Goal: Use online tool/utility: Utilize a website feature to perform a specific function

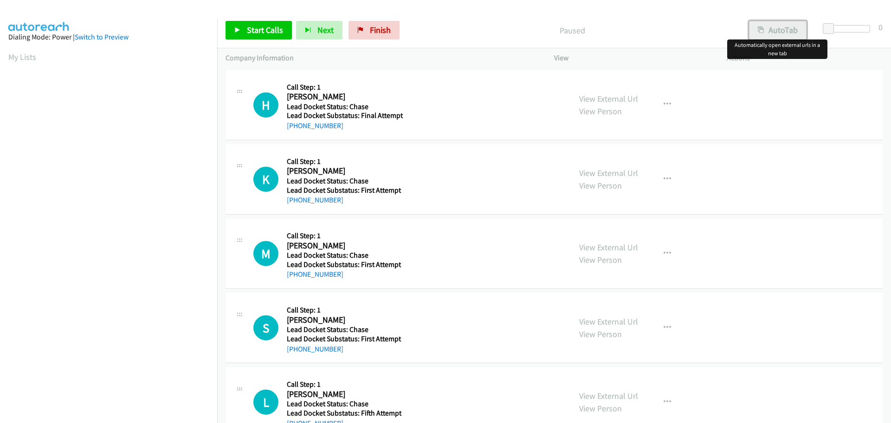
click at [791, 29] on button "AutoTab" at bounding box center [778, 30] width 58 height 19
click at [276, 30] on span "Start Calls" at bounding box center [265, 30] width 36 height 11
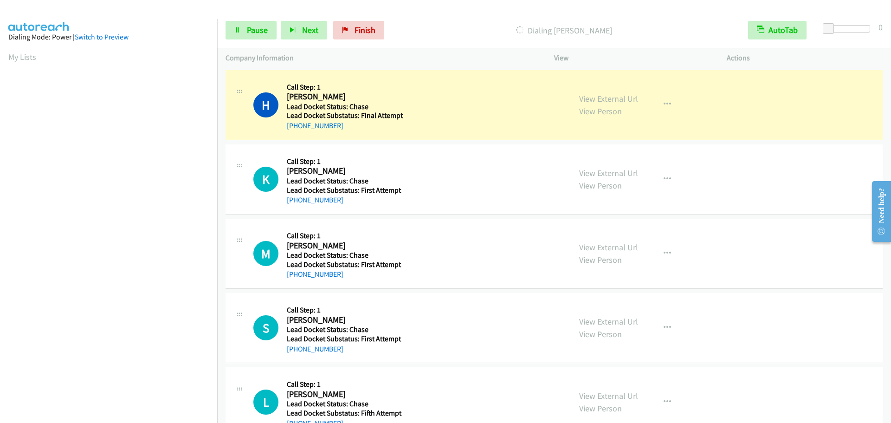
scroll to position [98, 0]
click at [259, 32] on span "Pause" at bounding box center [257, 30] width 21 height 11
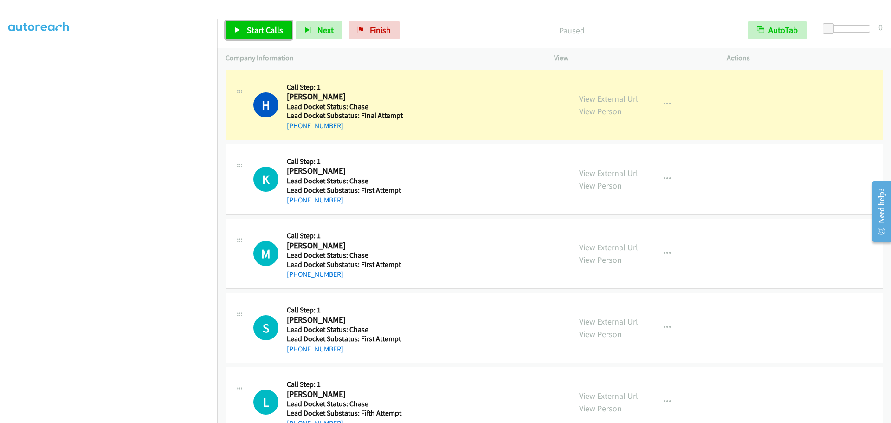
click at [259, 31] on span "Start Calls" at bounding box center [265, 30] width 36 height 11
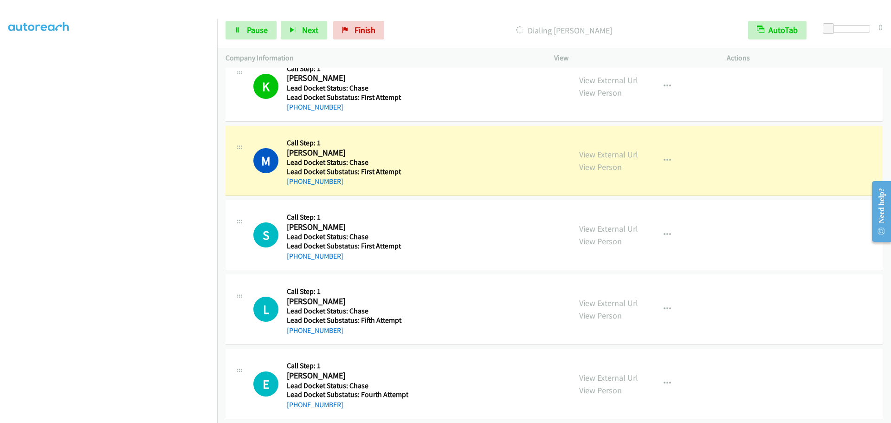
scroll to position [0, 0]
drag, startPoint x: 340, startPoint y: 182, endPoint x: 296, endPoint y: 185, distance: 44.6
click at [296, 185] on div "[PHONE_NUMBER]" at bounding box center [346, 181] width 119 height 11
copy link "[PHONE_NUMBER]"
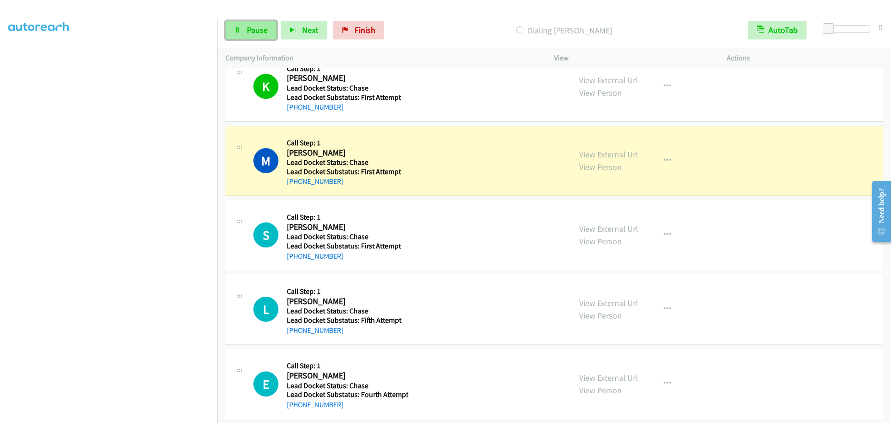
click at [248, 28] on span "Pause" at bounding box center [257, 30] width 21 height 11
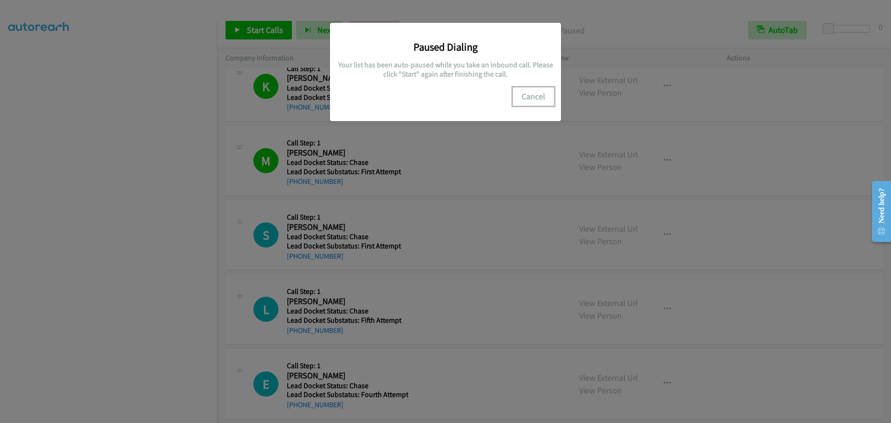
click at [538, 95] on button "Cancel" at bounding box center [533, 96] width 41 height 19
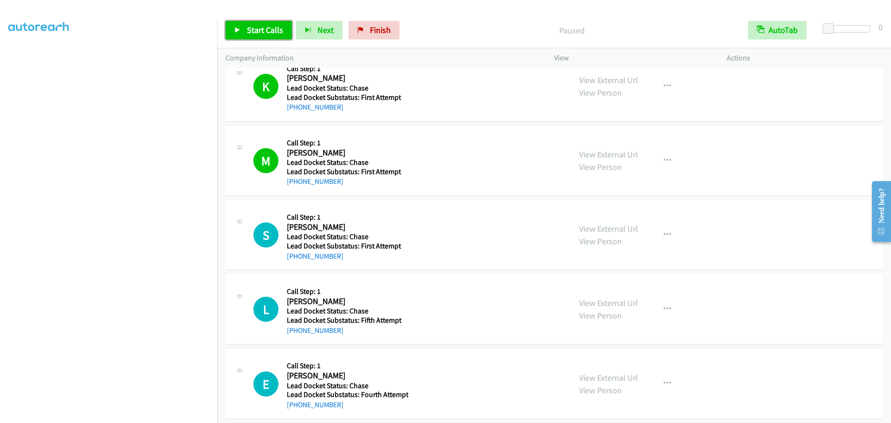
click at [257, 39] on link "Start Calls" at bounding box center [259, 30] width 66 height 19
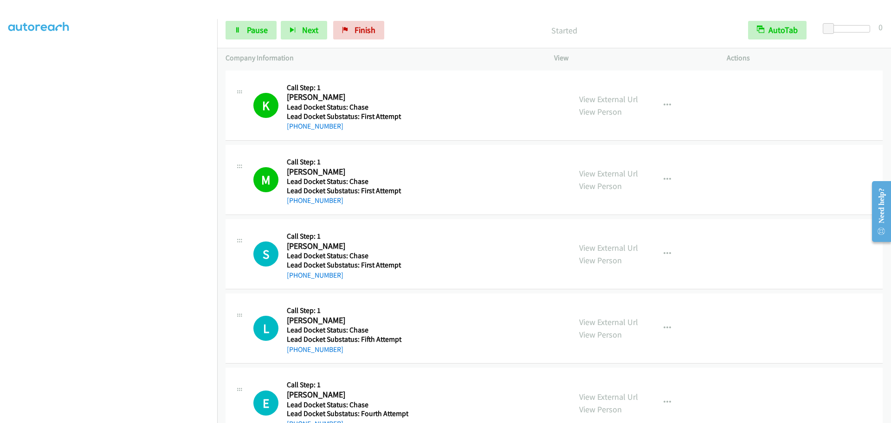
scroll to position [139, 0]
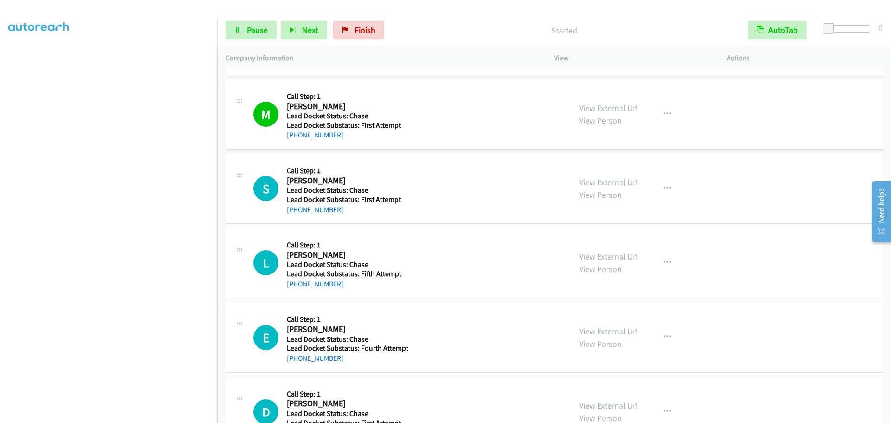
click at [296, 174] on h5 "Call Step: 1" at bounding box center [346, 170] width 119 height 9
click at [312, 28] on span "Next" at bounding box center [310, 30] width 16 height 11
click at [260, 32] on span "Pause" at bounding box center [257, 30] width 21 height 11
click at [256, 28] on span "Start Calls" at bounding box center [265, 30] width 36 height 11
click at [305, 169] on h5 "Call Step: 1" at bounding box center [346, 170] width 119 height 9
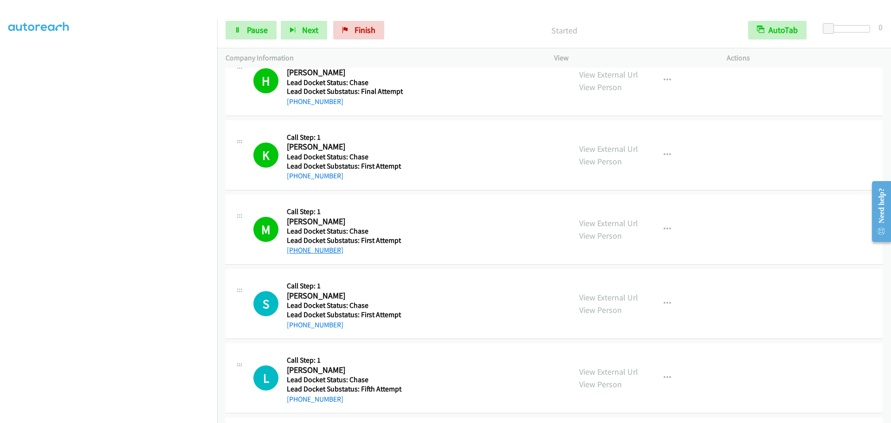
scroll to position [46, 0]
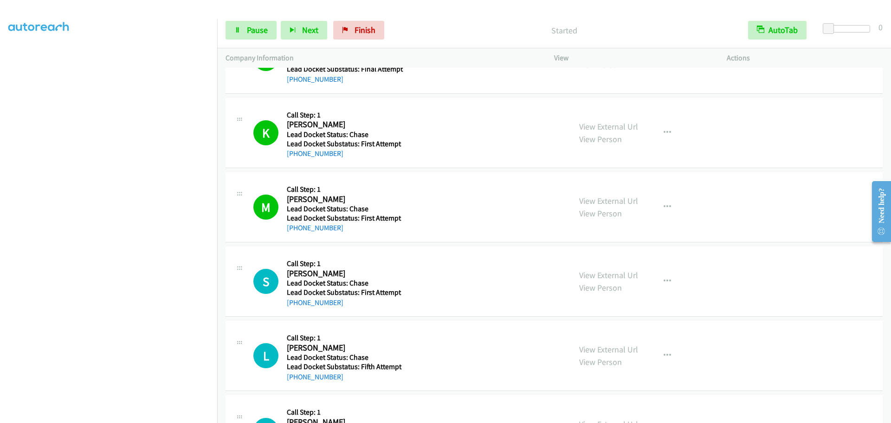
click at [298, 261] on h5 "Call Step: 1" at bounding box center [346, 263] width 119 height 9
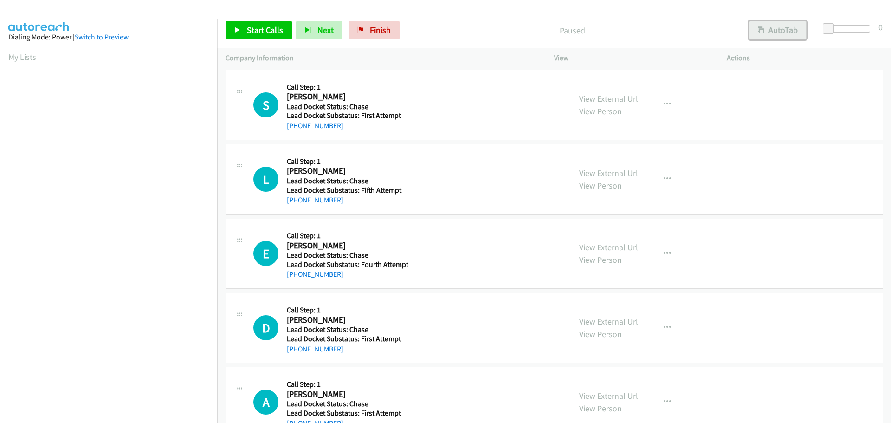
click at [777, 32] on button "AutoTab" at bounding box center [778, 30] width 58 height 19
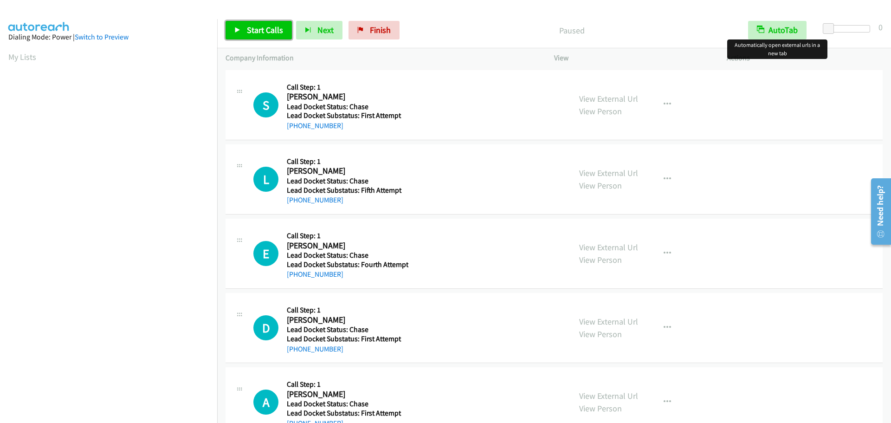
click at [268, 30] on span "Start Calls" at bounding box center [265, 30] width 36 height 11
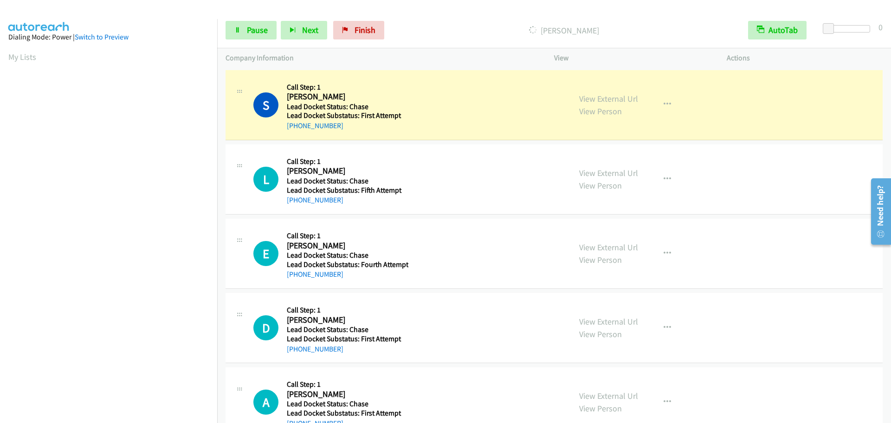
scroll to position [98, 0]
